Goal: Entertainment & Leisure: Consume media (video, audio)

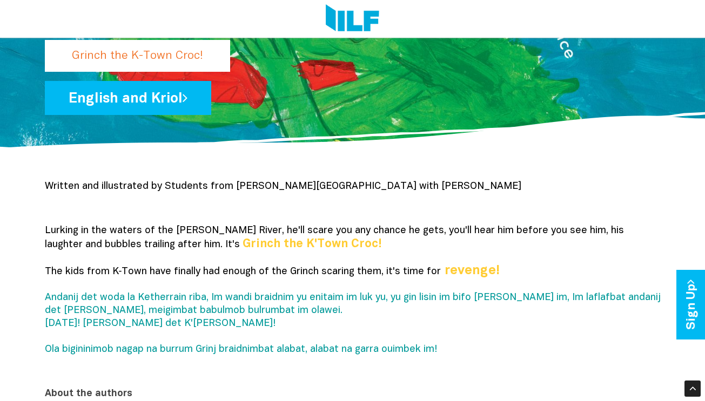
scroll to position [175, 0]
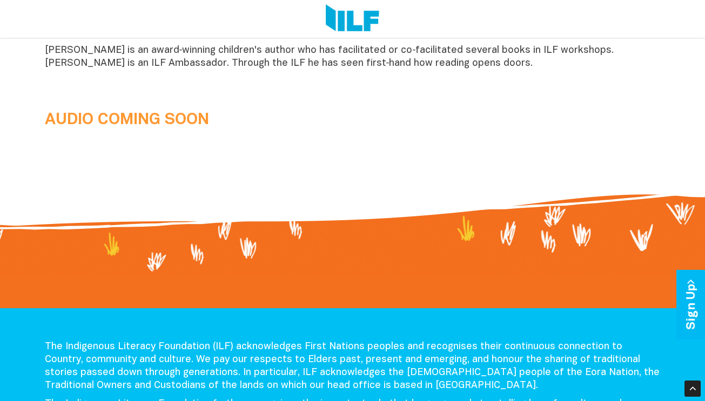
scroll to position [1059, 0]
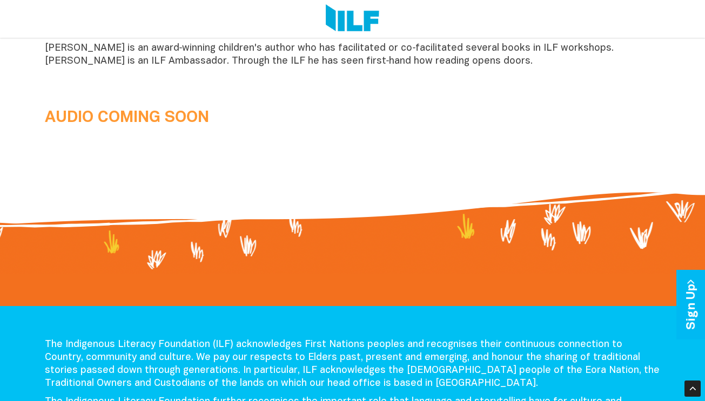
click at [181, 112] on b "AUDIO COMING SOON" at bounding box center [127, 117] width 164 height 15
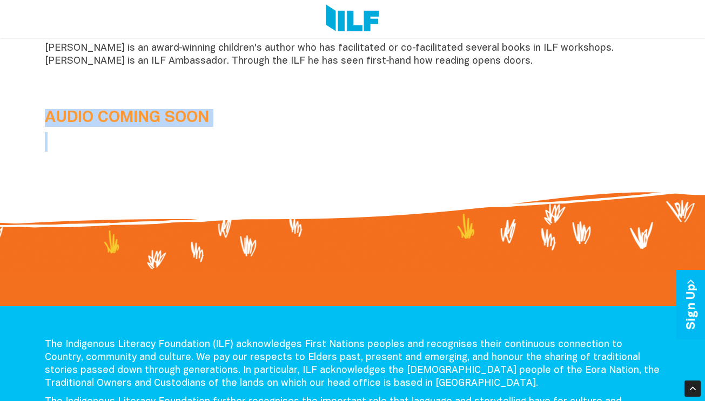
click at [181, 112] on b "AUDIO COMING SOON" at bounding box center [127, 117] width 164 height 15
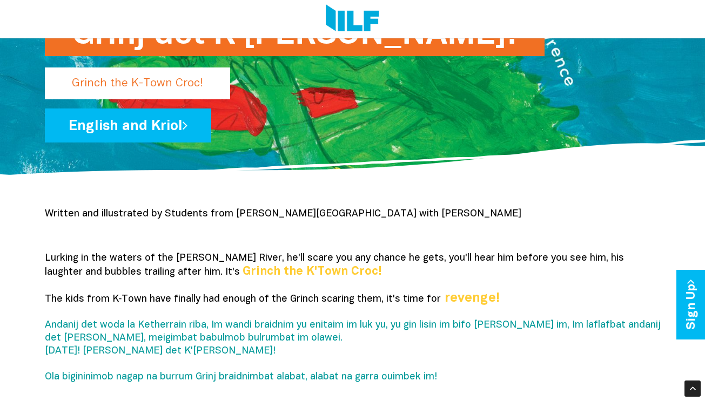
scroll to position [146, 0]
